Goal: Information Seeking & Learning: Understand process/instructions

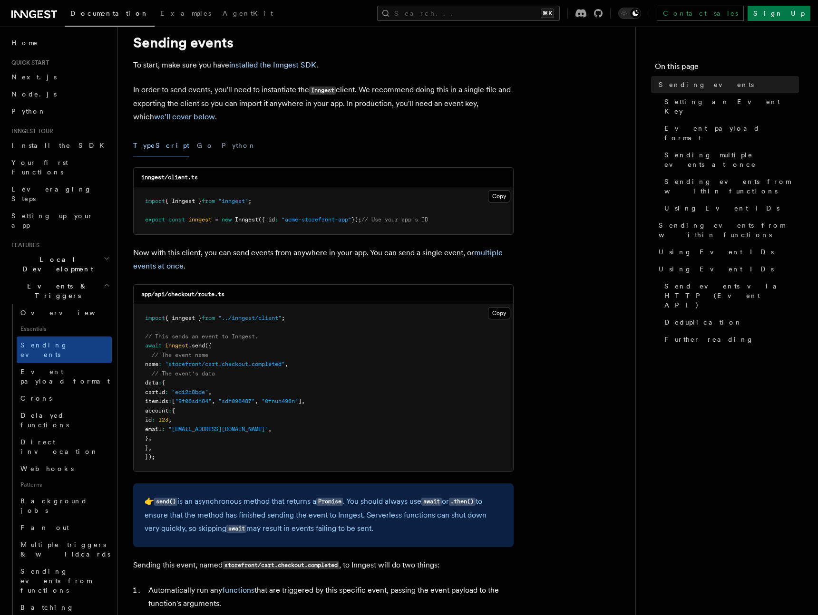
scroll to position [169, 0]
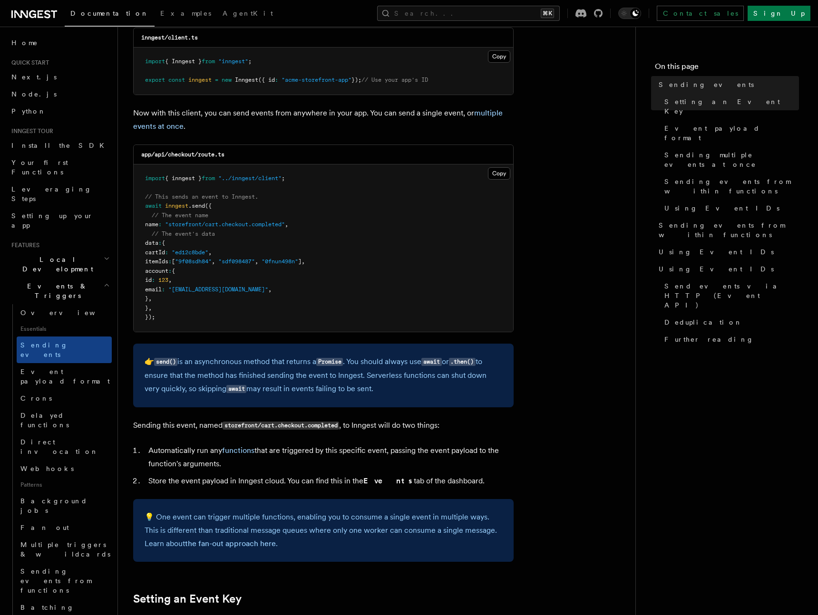
click at [273, 234] on pre "import { inngest } from "../inngest/client" ; // This sends an event to Inngest…" at bounding box center [323, 247] width 379 height 167
click at [240, 235] on pre "import { inngest } from "../inngest/client" ; // This sends an event to Inngest…" at bounding box center [323, 247] width 379 height 167
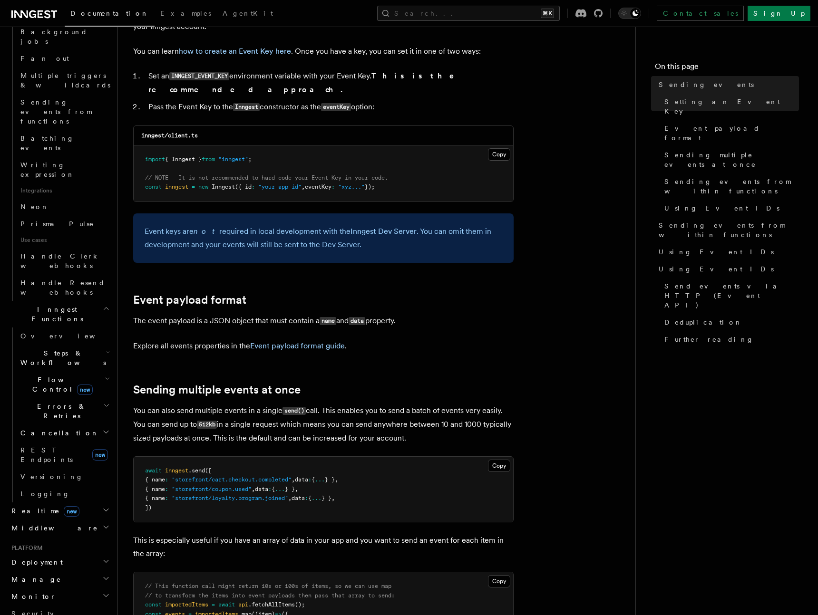
scroll to position [791, 0]
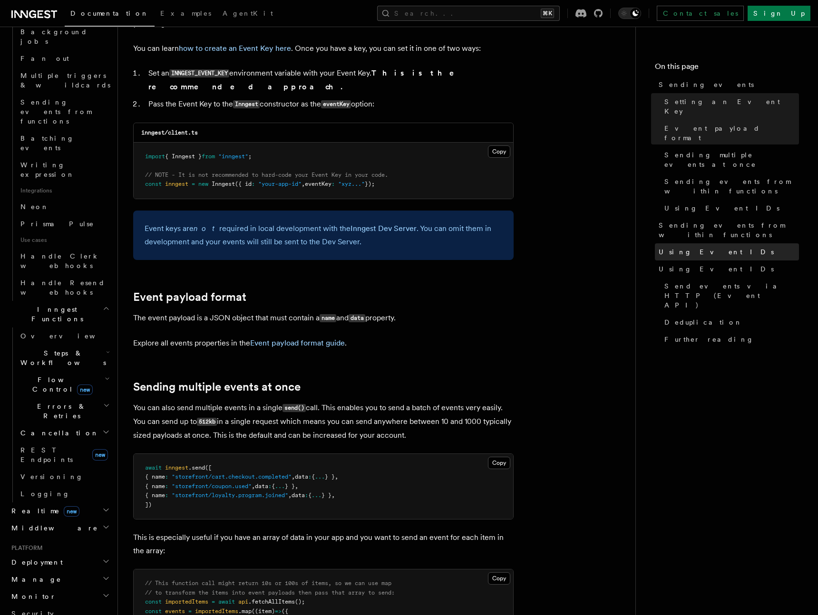
click at [686, 247] on span "Using Event IDs" at bounding box center [715, 252] width 115 height 10
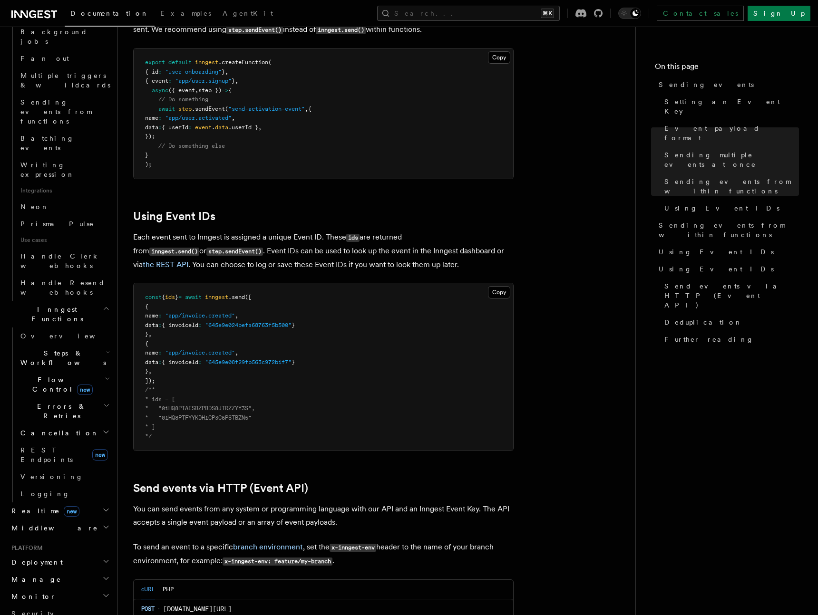
scroll to position [1543, 0]
drag, startPoint x: 197, startPoint y: 236, endPoint x: 261, endPoint y: 234, distance: 63.7
click at [261, 234] on p "Each event sent to Inngest is assigned a unique Event ID. These ids are returne…" at bounding box center [323, 250] width 380 height 41
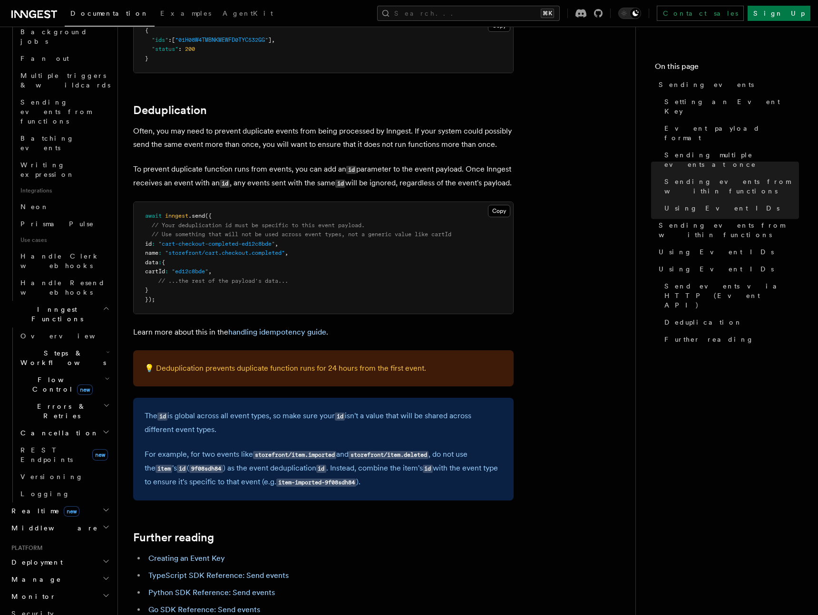
scroll to position [2337, 0]
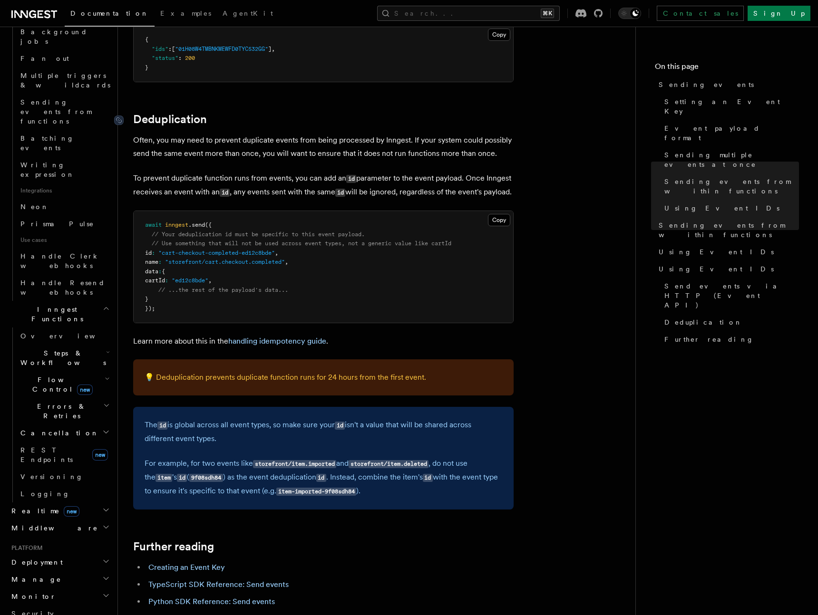
click at [202, 113] on link "Deduplication" at bounding box center [170, 119] width 74 height 13
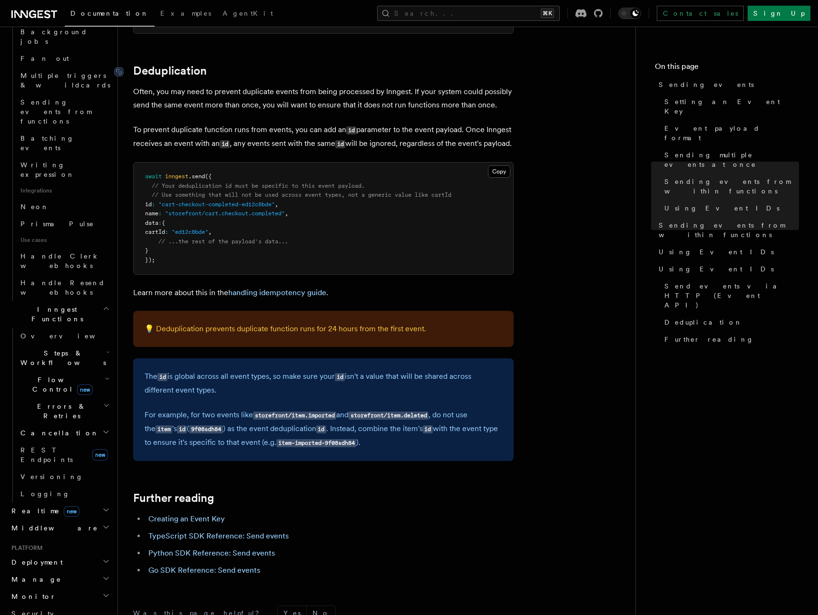
scroll to position [2390, 0]
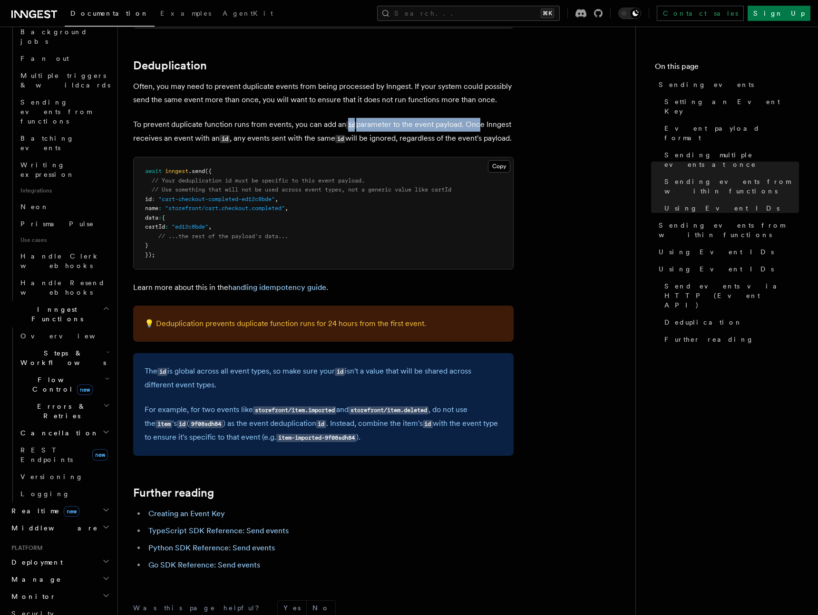
drag, startPoint x: 345, startPoint y: 110, endPoint x: 480, endPoint y: 115, distance: 134.6
click at [480, 118] on p "To prevent duplicate function runs from events, you can add an id parameter to …" at bounding box center [323, 132] width 380 height 28
drag, startPoint x: 290, startPoint y: 144, endPoint x: 259, endPoint y: 145, distance: 31.0
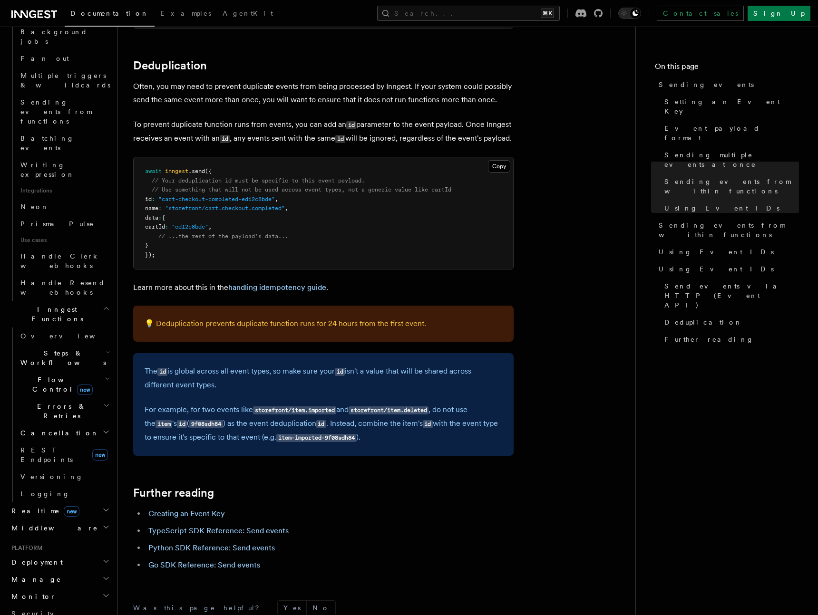
drag, startPoint x: 259, startPoint y: 138, endPoint x: 188, endPoint y: 105, distance: 78.5
click at [188, 118] on p "To prevent duplicate function runs from events, you can add an id parameter to …" at bounding box center [323, 132] width 380 height 28
drag, startPoint x: 191, startPoint y: 324, endPoint x: 401, endPoint y: 322, distance: 210.1
click at [390, 323] on p "💡 Deduplication prevents duplicate function runs for 24 hours from the first ev…" at bounding box center [322, 323] width 357 height 13
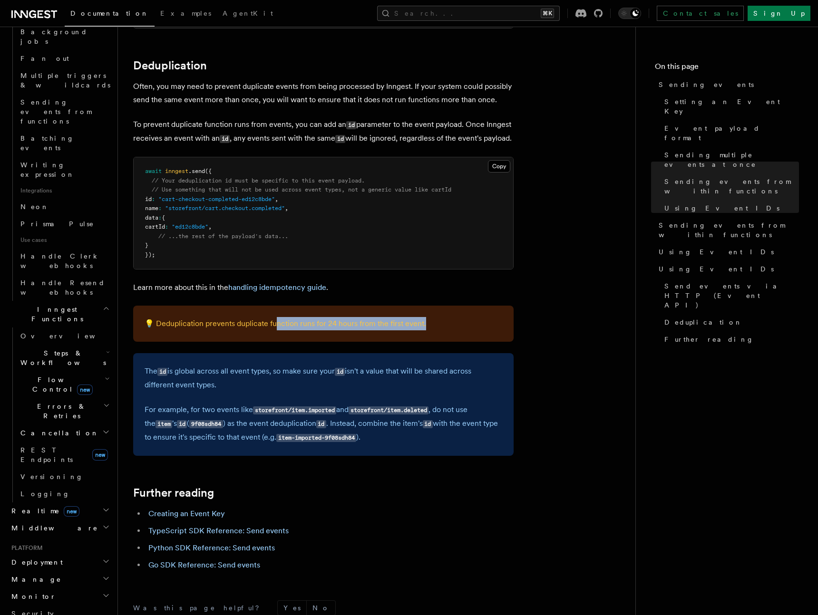
drag, startPoint x: 471, startPoint y: 324, endPoint x: 276, endPoint y: 322, distance: 194.9
click at [276, 322] on p "💡 Deduplication prevents duplicate function runs for 24 hours from the first ev…" at bounding box center [322, 323] width 357 height 13
click at [322, 293] on p "Learn more about this in the handling idempotency guide ." at bounding box center [323, 287] width 380 height 13
